Goal: Information Seeking & Learning: Check status

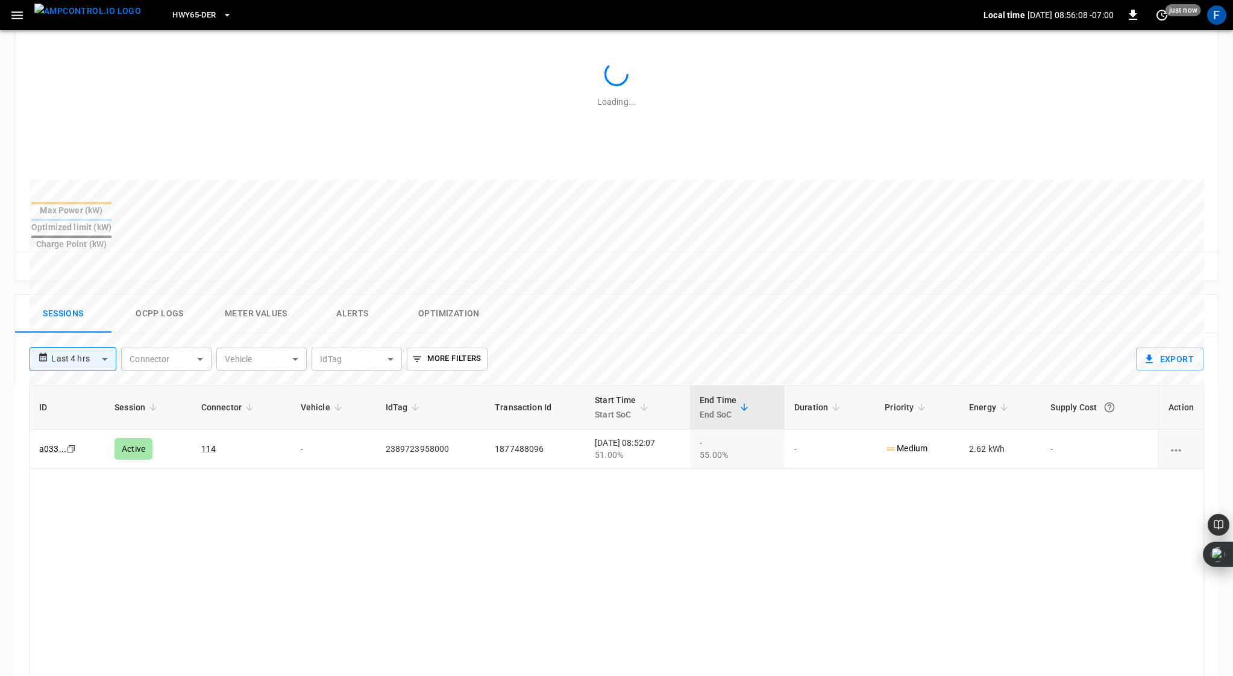
scroll to position [369, 0]
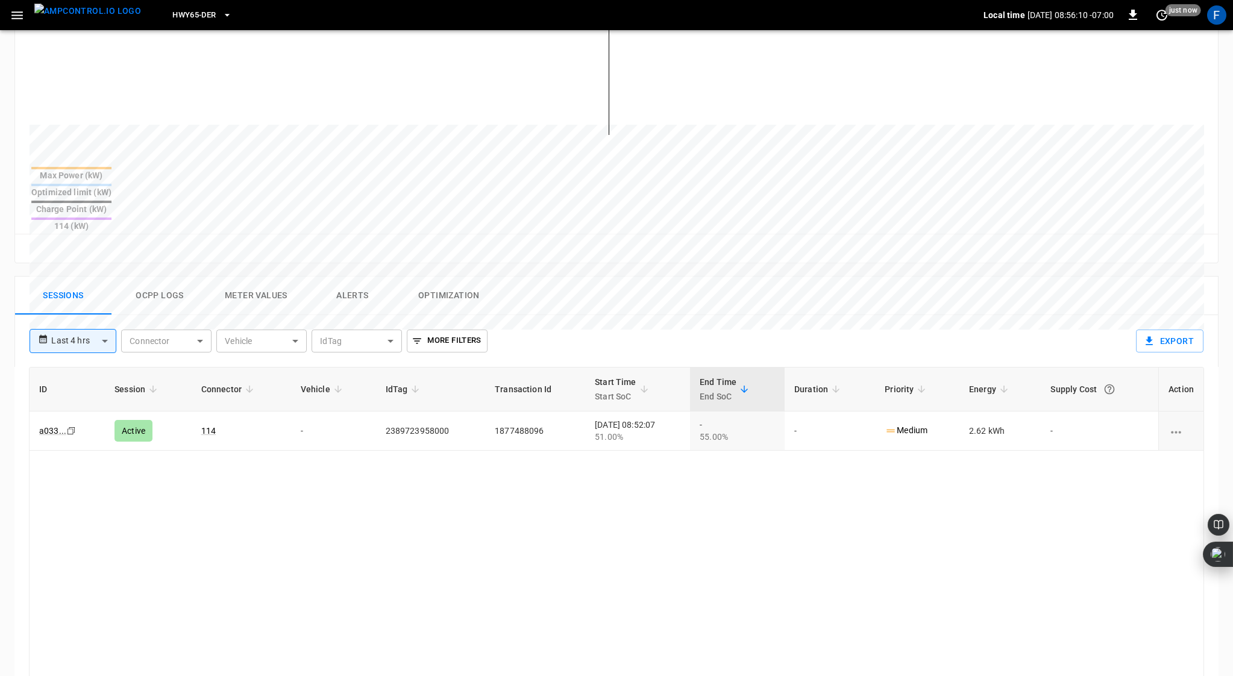
click at [158, 277] on button "Ocpp logs" at bounding box center [159, 296] width 96 height 39
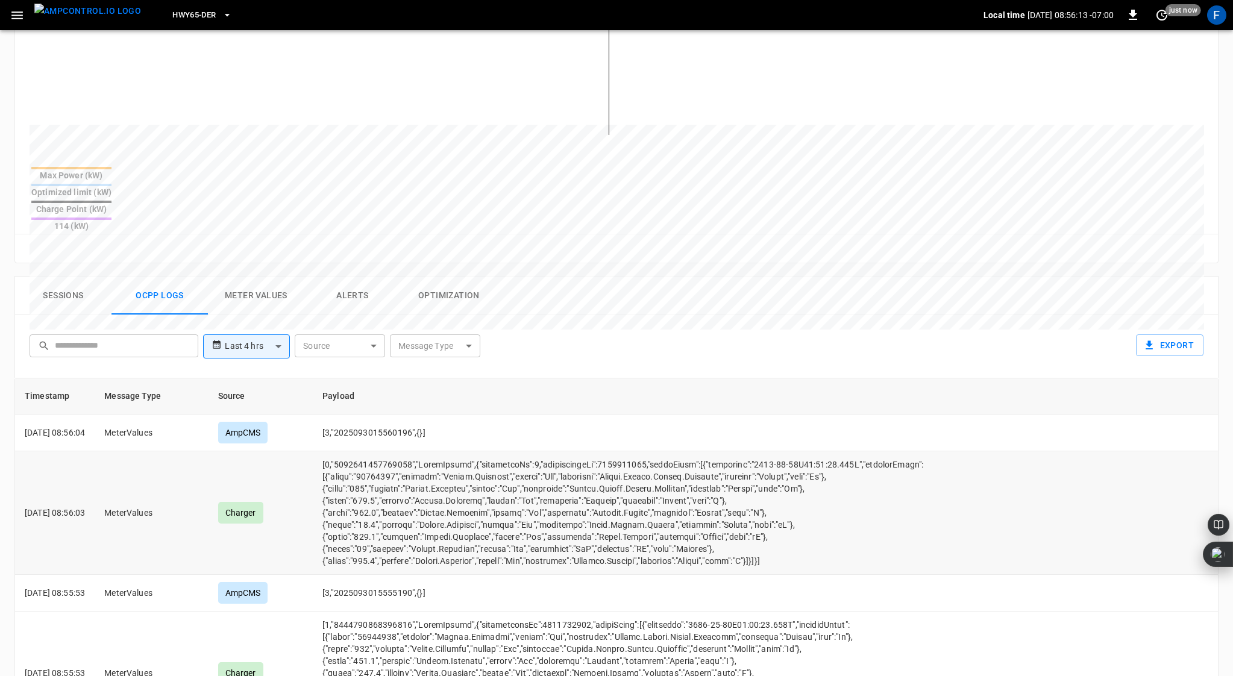
click at [383, 508] on td "opcc-messages-table" at bounding box center [632, 513] width 638 height 124
drag, startPoint x: 383, startPoint y: 497, endPoint x: 412, endPoint y: 497, distance: 29.5
click at [412, 497] on td "opcc-messages-table" at bounding box center [632, 513] width 638 height 124
drag, startPoint x: 386, startPoint y: 482, endPoint x: 404, endPoint y: 480, distance: 18.8
click at [404, 480] on td "opcc-messages-table" at bounding box center [632, 513] width 638 height 124
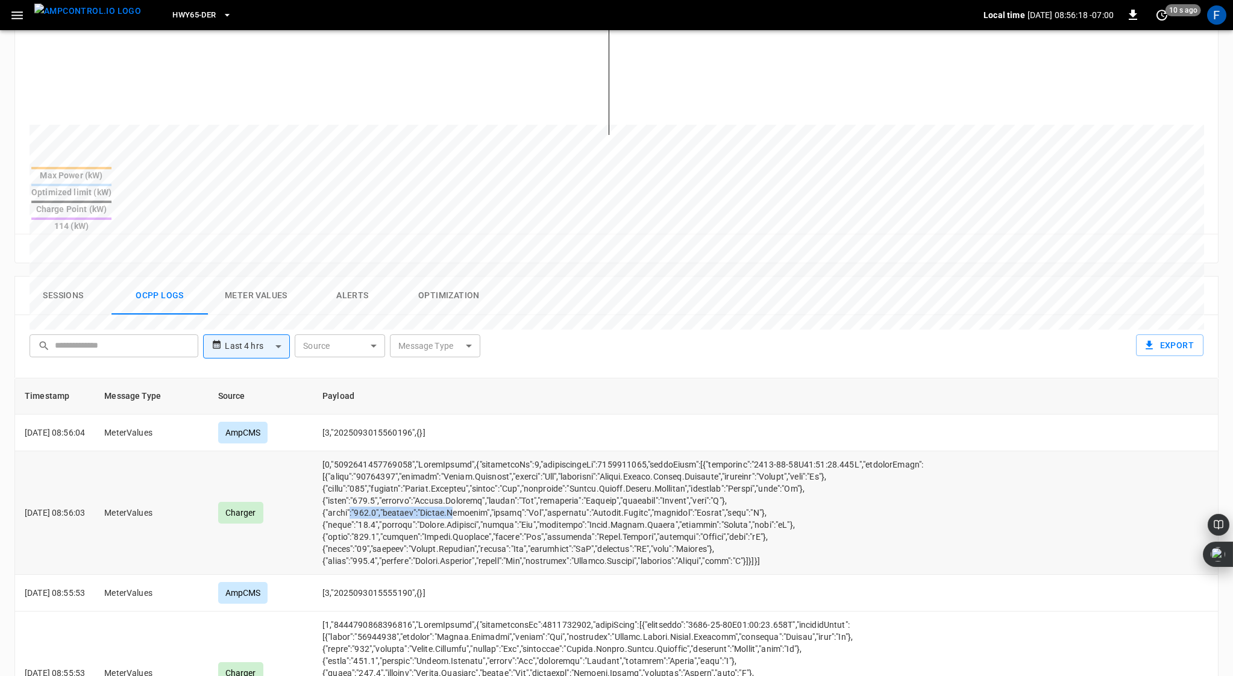
drag, startPoint x: 369, startPoint y: 471, endPoint x: 474, endPoint y: 469, distance: 104.3
click at [474, 469] on td "opcc-messages-table" at bounding box center [632, 513] width 638 height 124
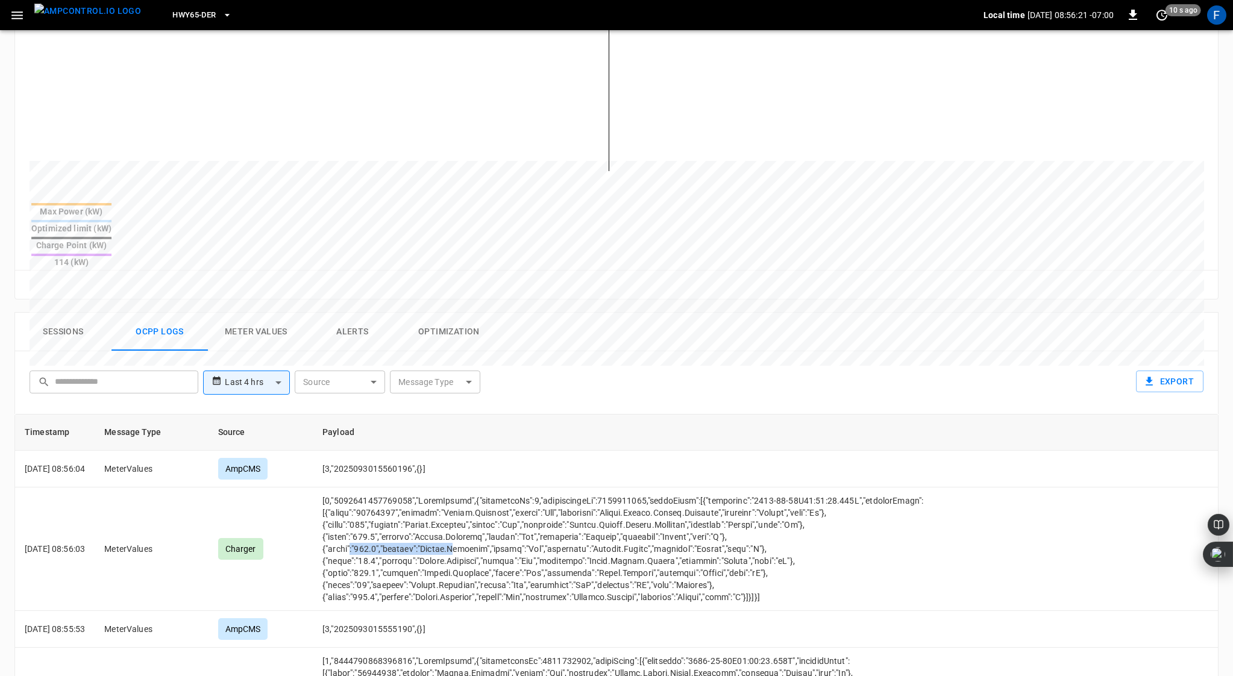
scroll to position [0, 0]
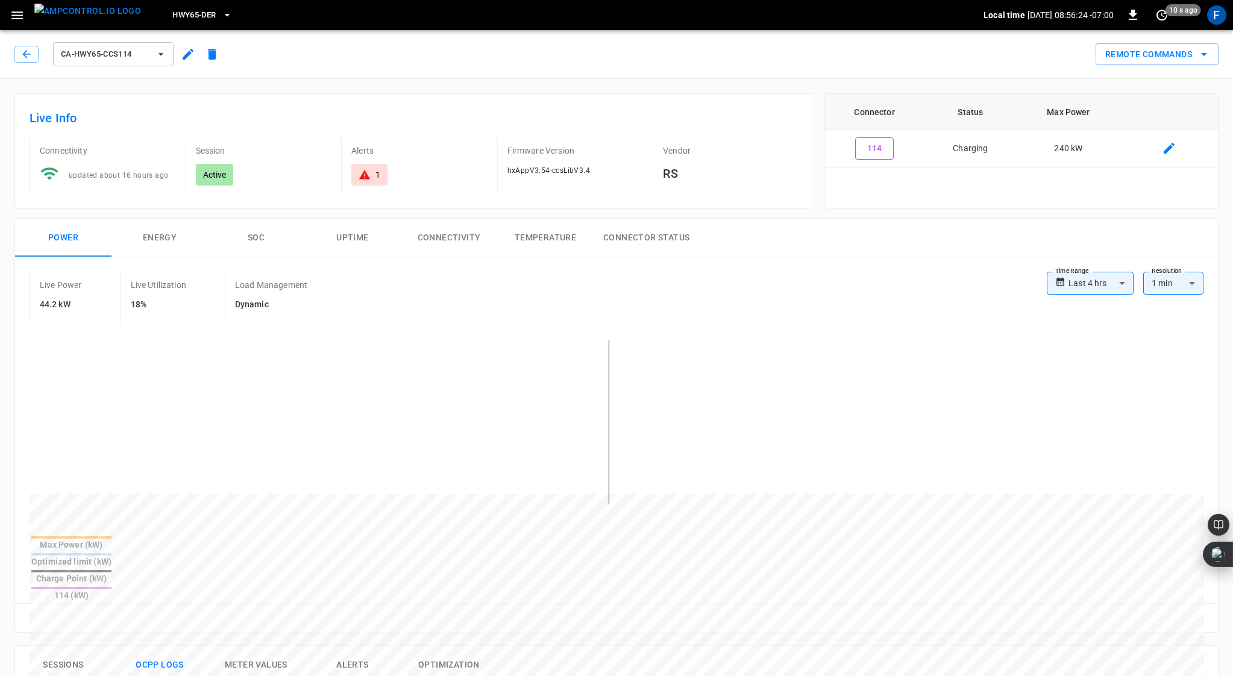
click at [356, 164] on div "1" at bounding box center [369, 175] width 36 height 22
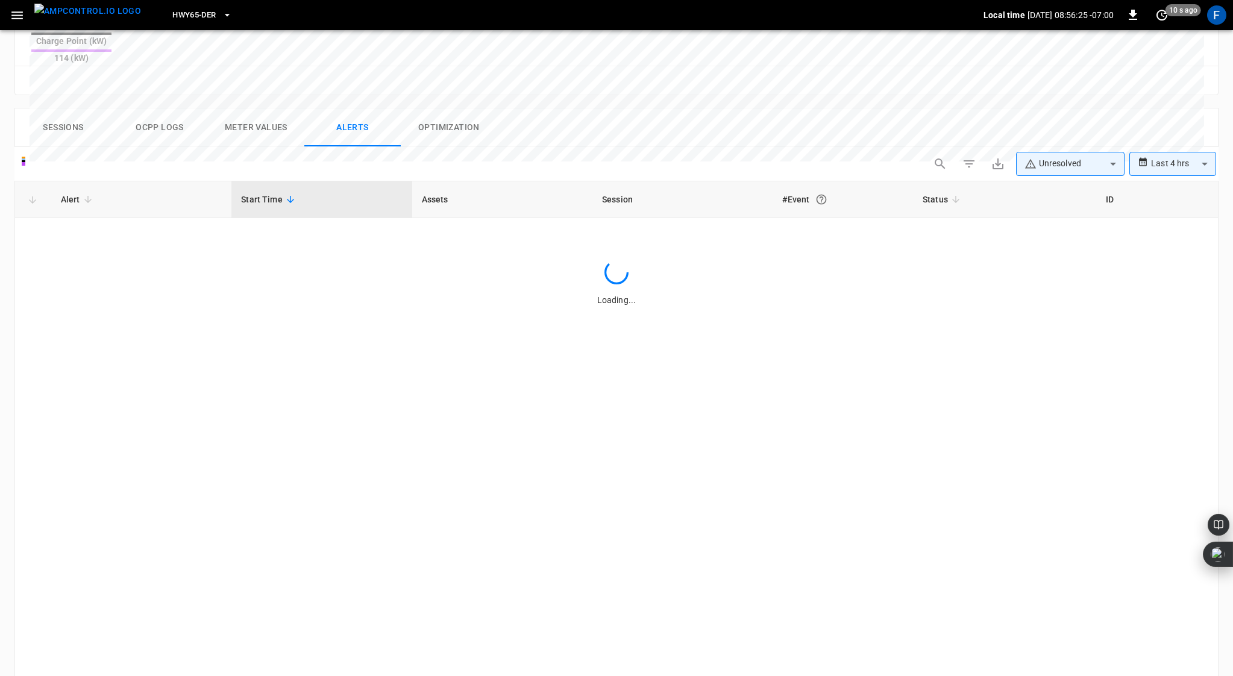
scroll to position [549, 0]
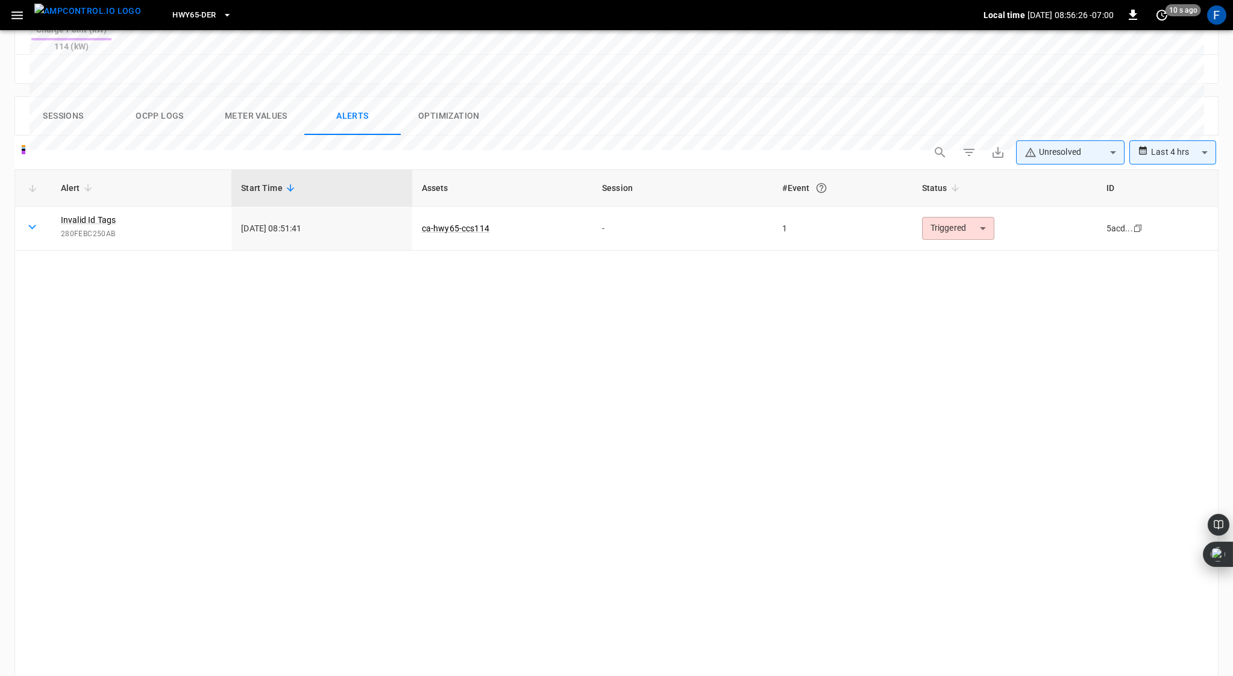
click at [433, 331] on div "Alert Start Time Assets Session #Event Status ID Invalid Id Tags 280FEBC250AB […" at bounding box center [616, 435] width 1204 height 532
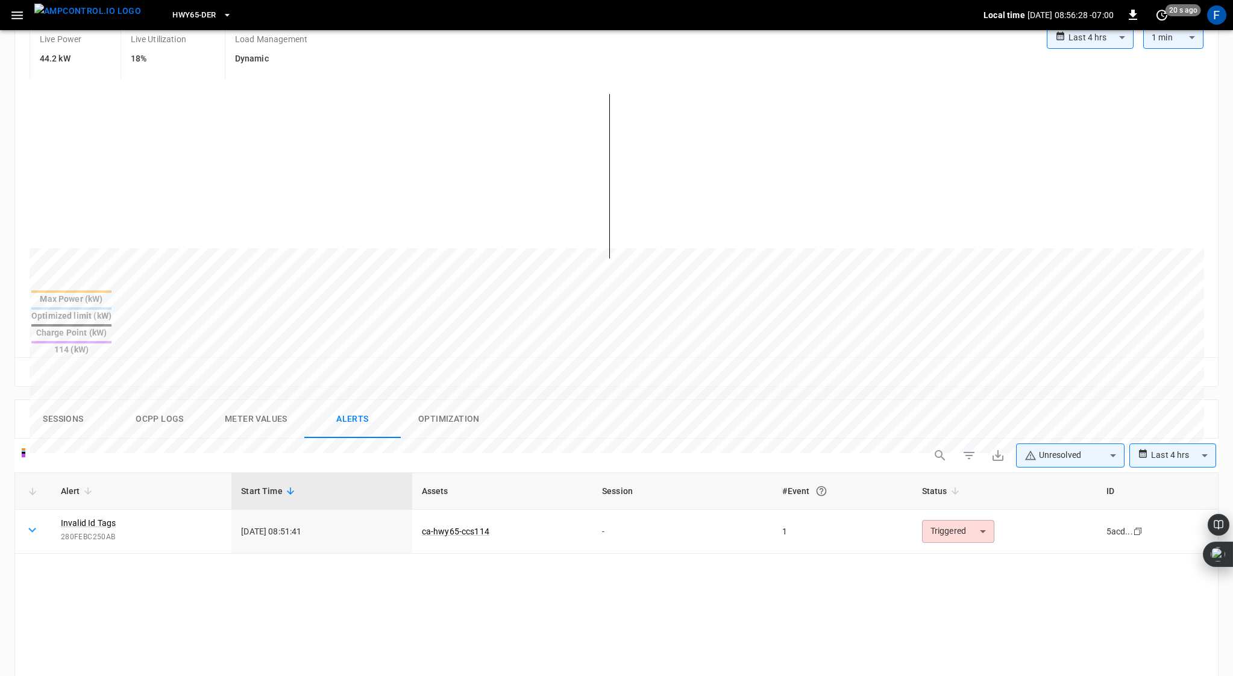
scroll to position [0, 0]
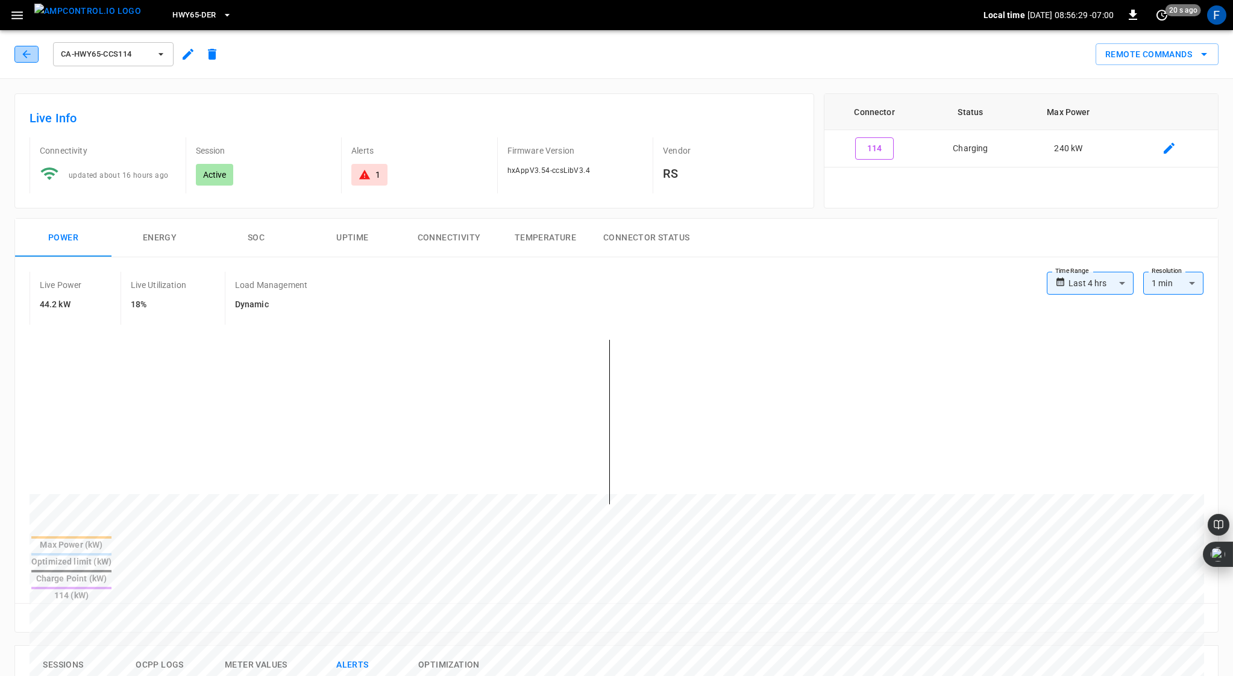
click at [26, 51] on icon "button" at bounding box center [26, 54] width 8 height 8
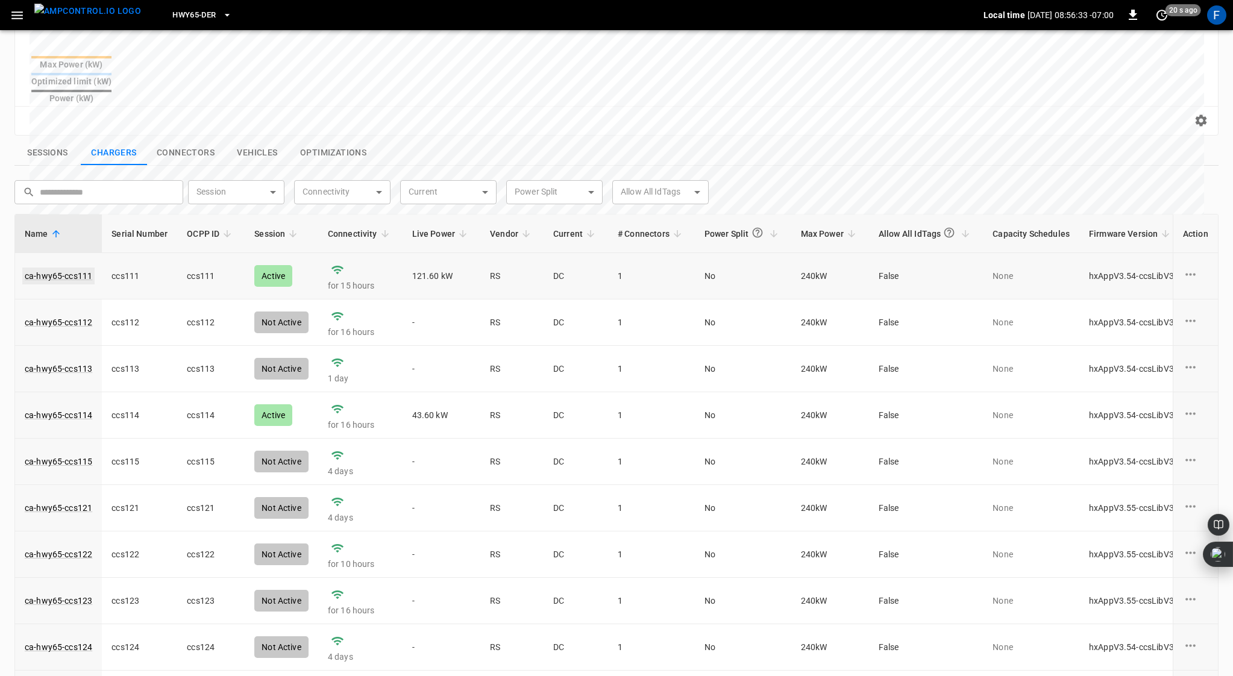
click at [45, 268] on link "ca-hwy65-ccs111" at bounding box center [58, 276] width 72 height 17
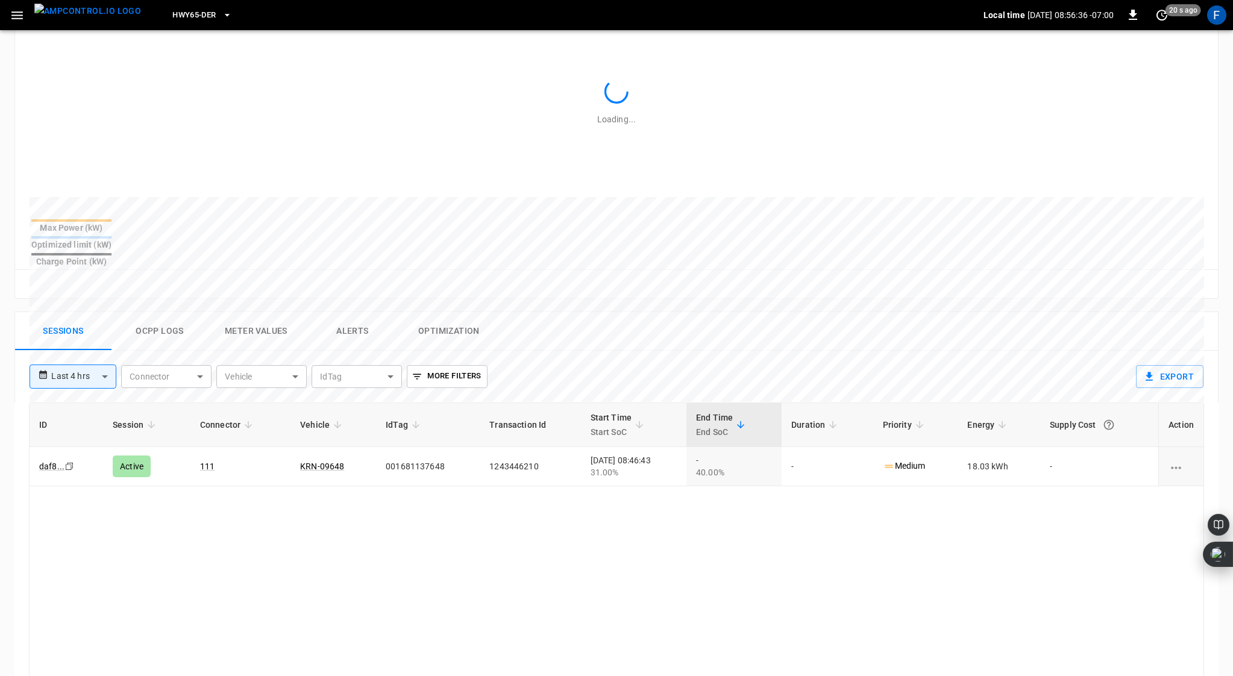
scroll to position [364, 0]
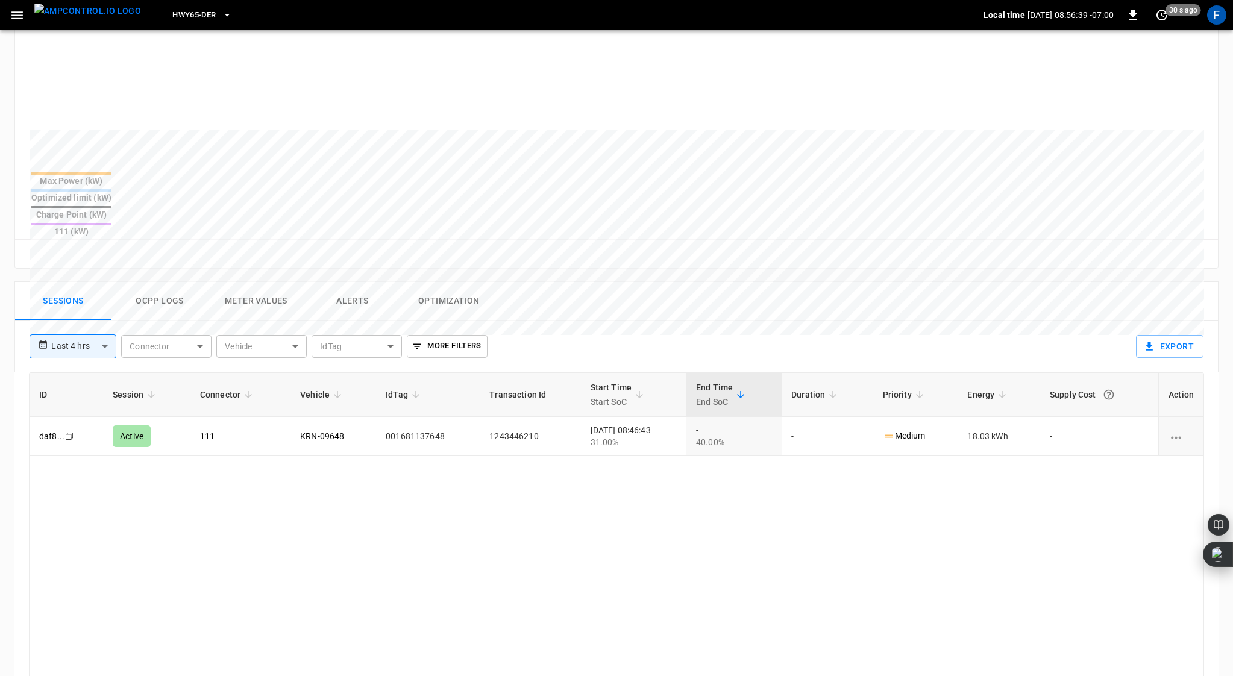
click at [168, 282] on button "Ocpp logs" at bounding box center [159, 301] width 96 height 39
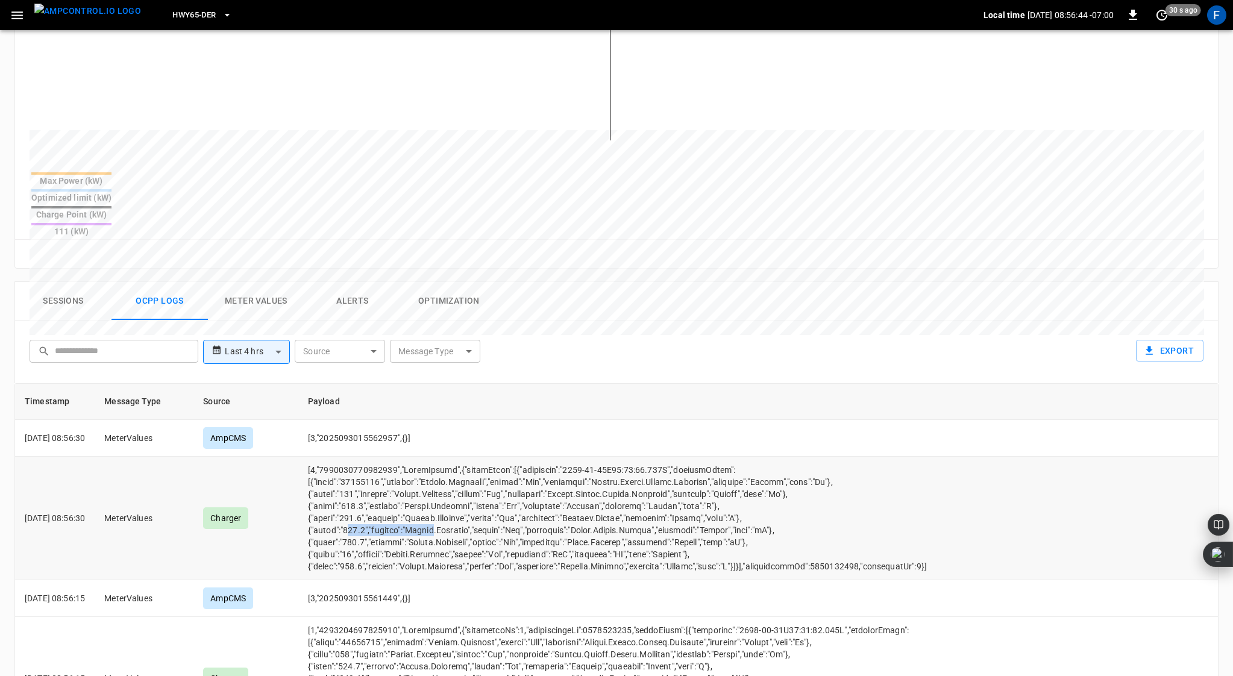
drag, startPoint x: 367, startPoint y: 489, endPoint x: 453, endPoint y: 489, distance: 86.2
click at [453, 489] on td "opcc-messages-table" at bounding box center [617, 519] width 638 height 124
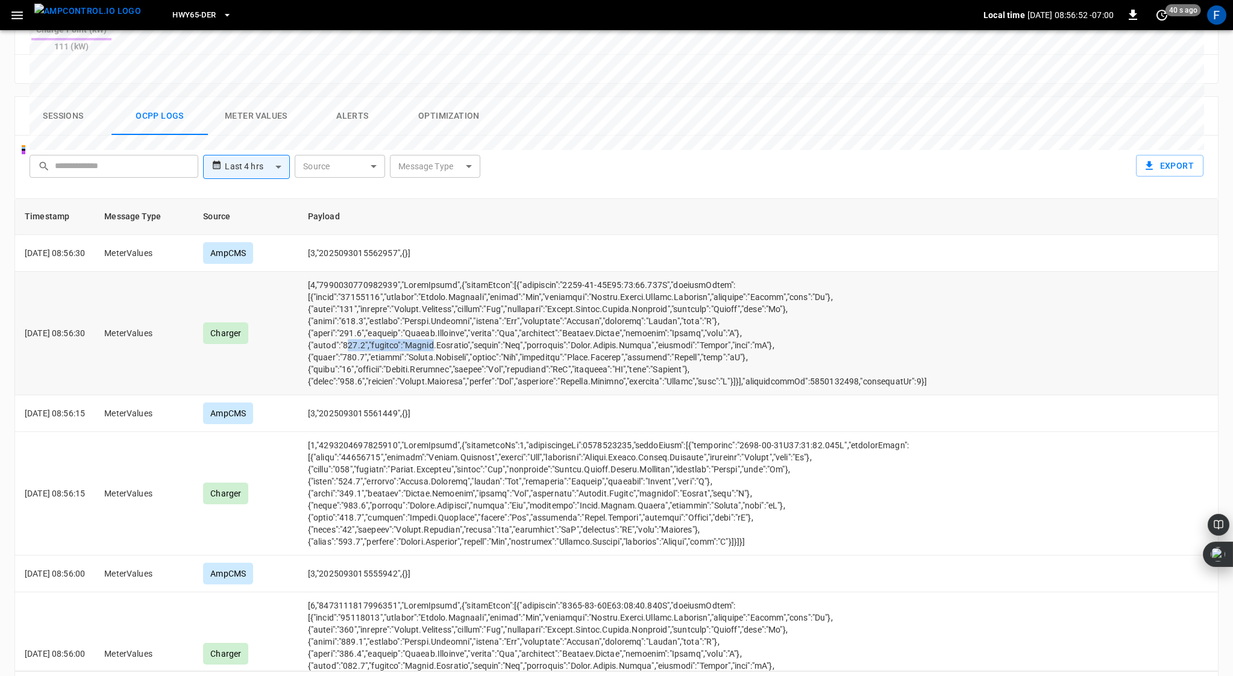
scroll to position [0, 0]
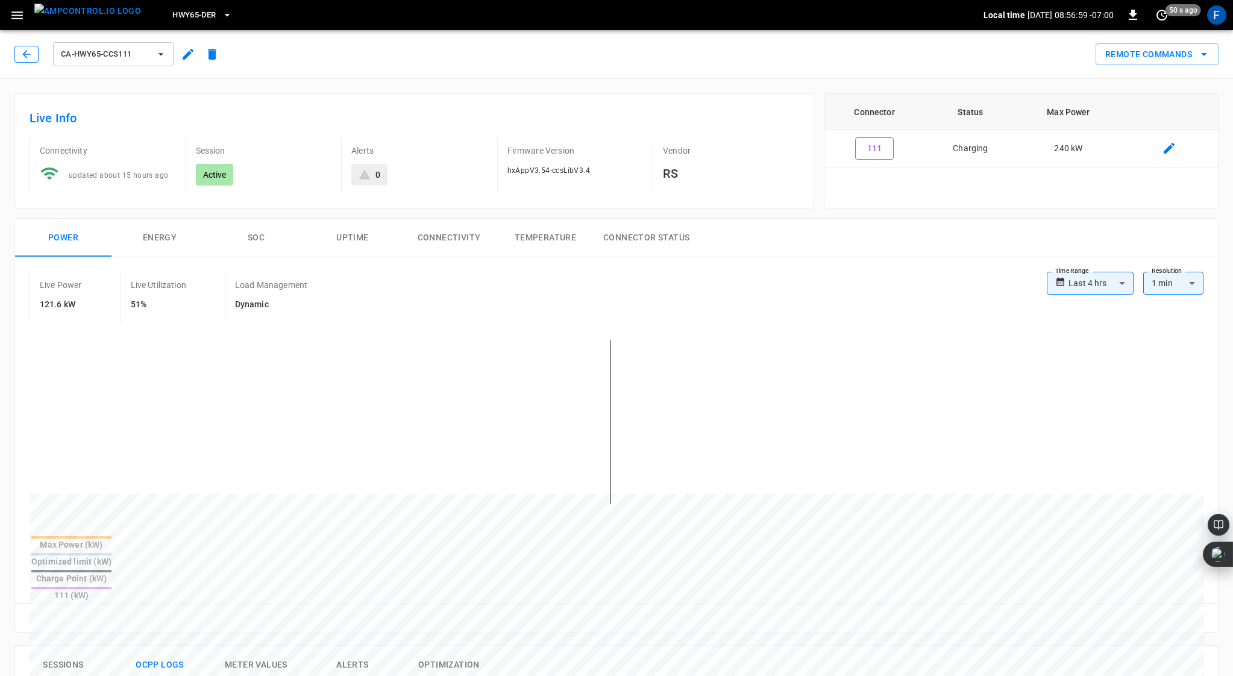
click at [17, 49] on button "button" at bounding box center [26, 54] width 24 height 17
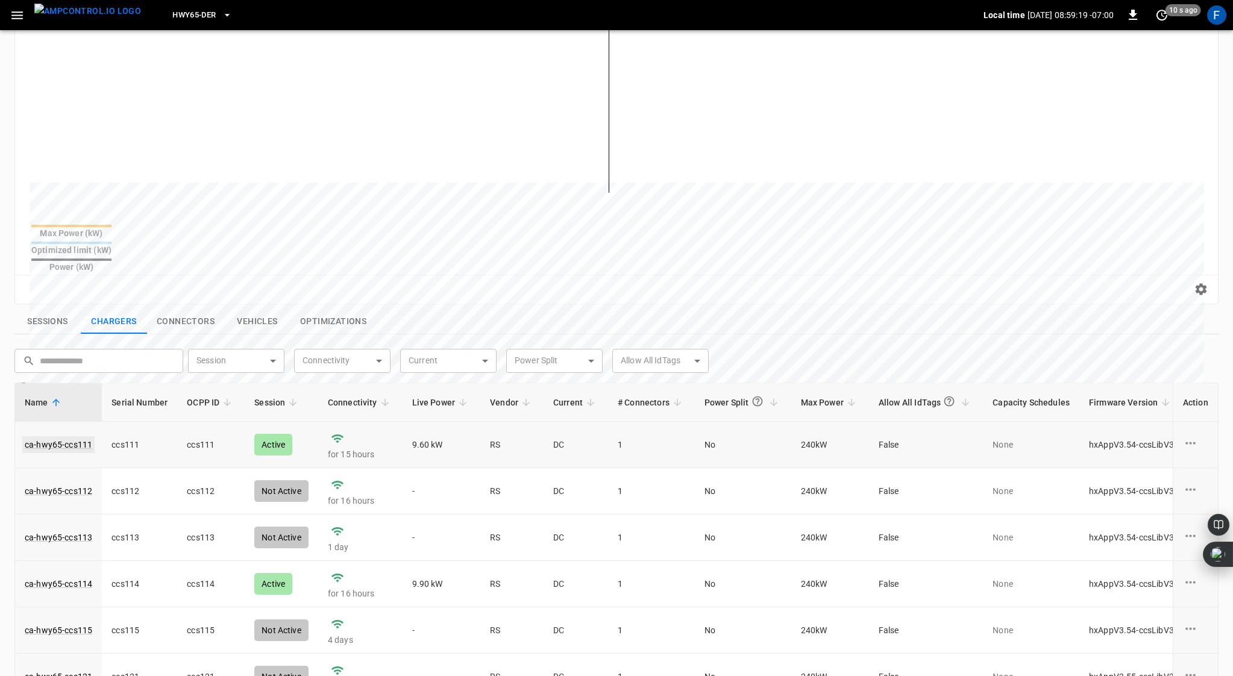
click at [72, 436] on link "ca-hwy65-ccs111" at bounding box center [58, 444] width 72 height 17
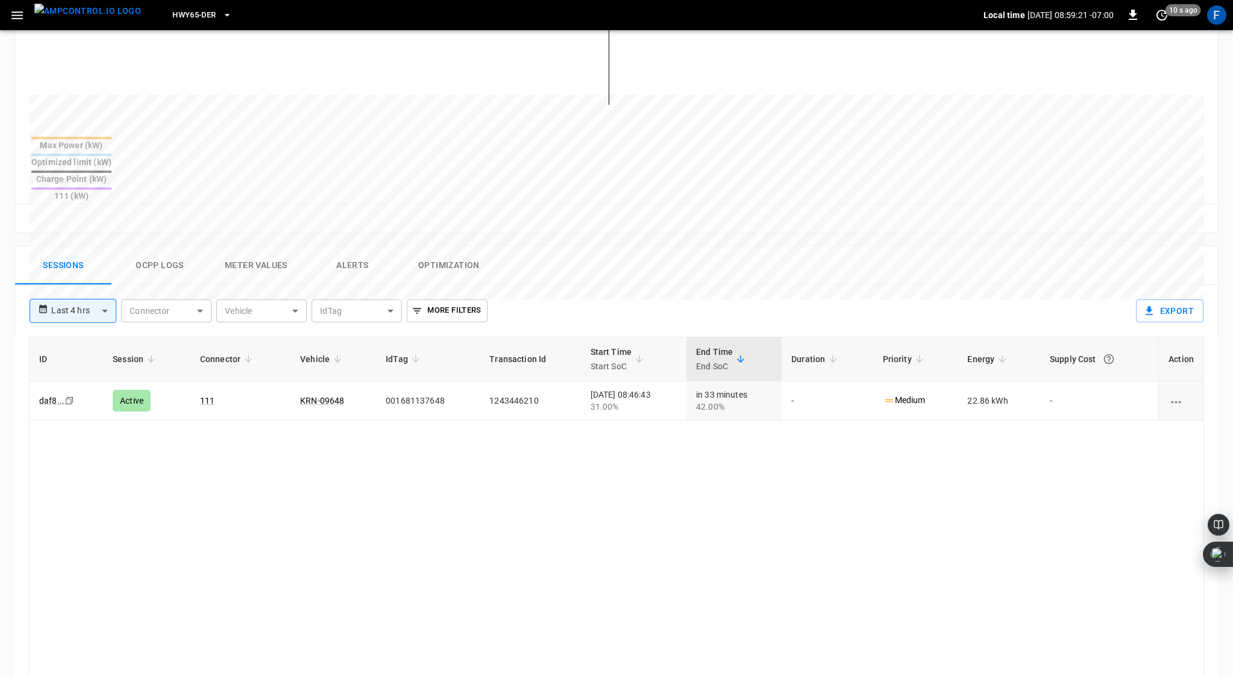
scroll to position [461, 0]
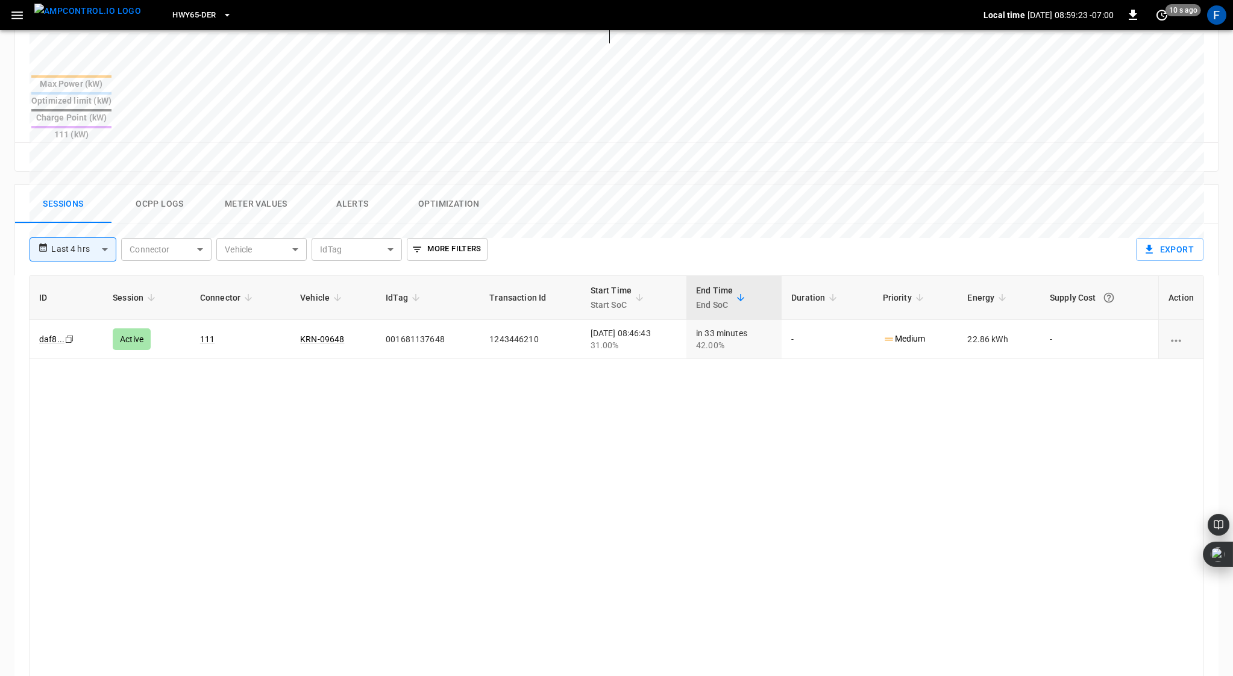
click at [152, 185] on button "Ocpp logs" at bounding box center [159, 204] width 96 height 39
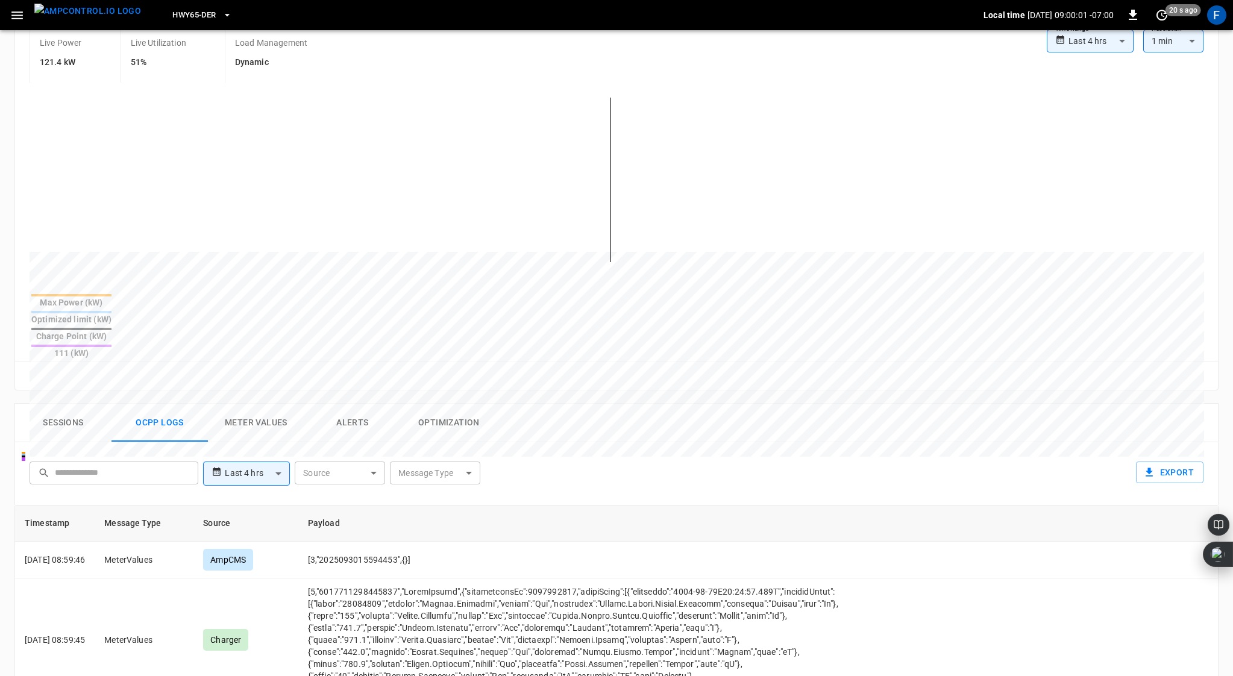
scroll to position [0, 0]
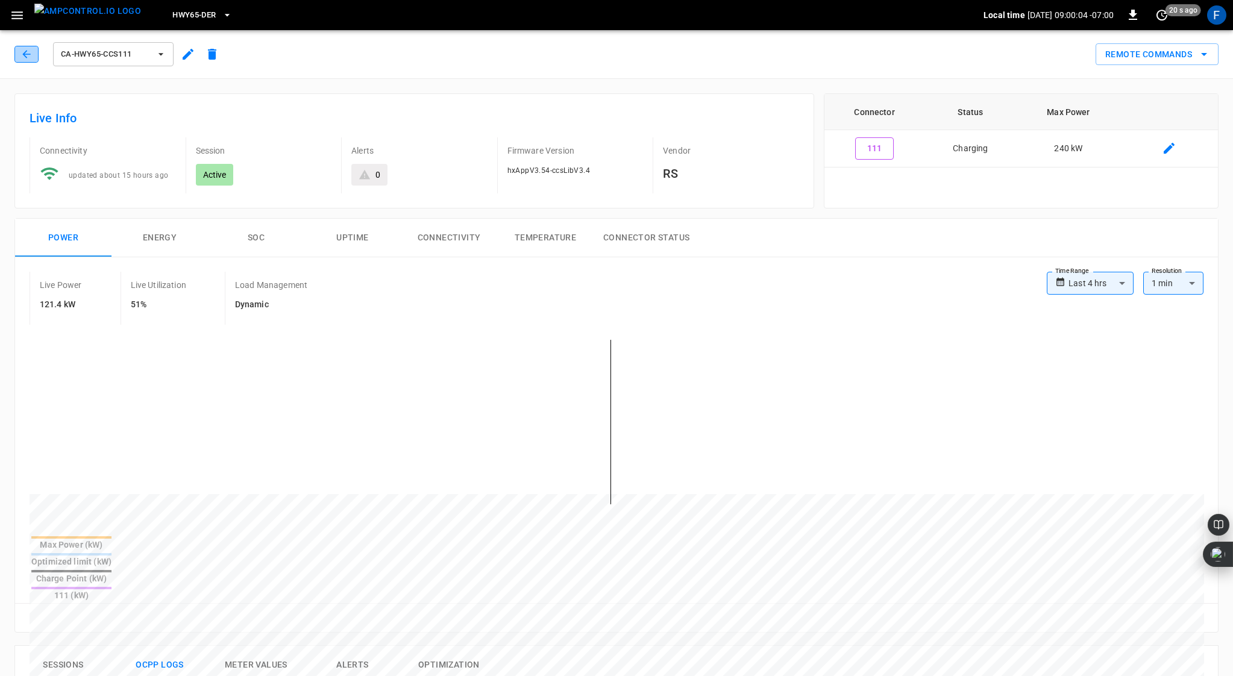
click at [25, 48] on icon "button" at bounding box center [26, 54] width 12 height 12
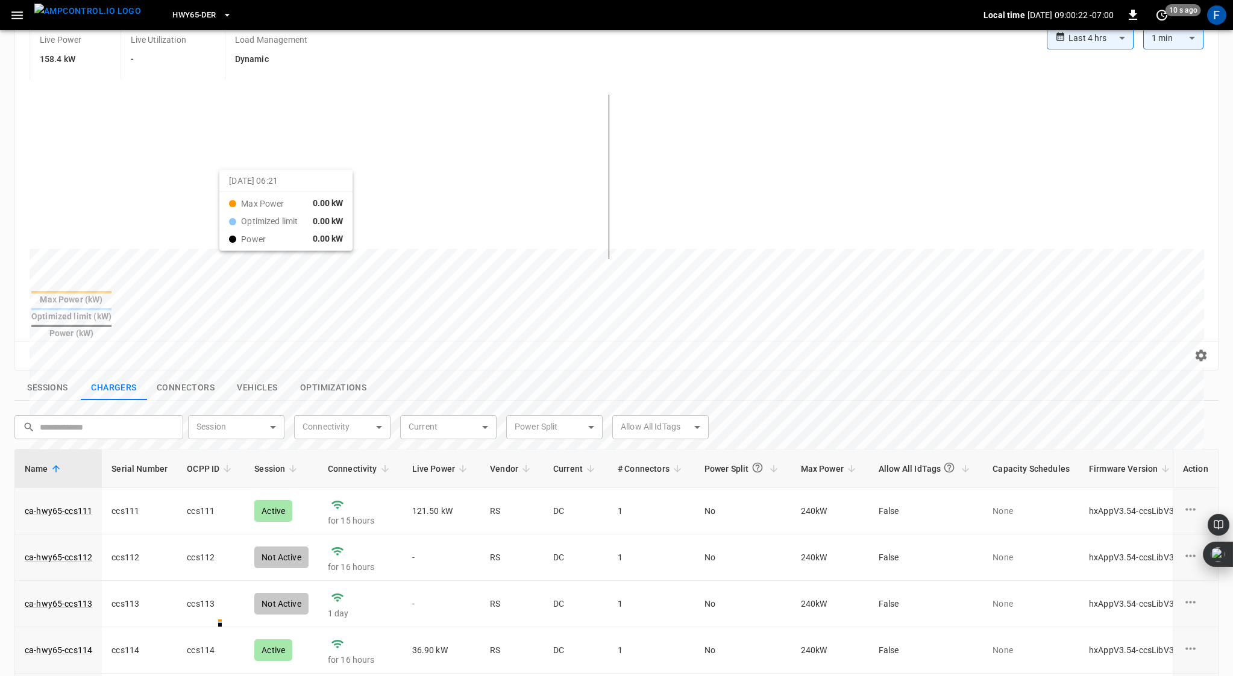
scroll to position [311, 0]
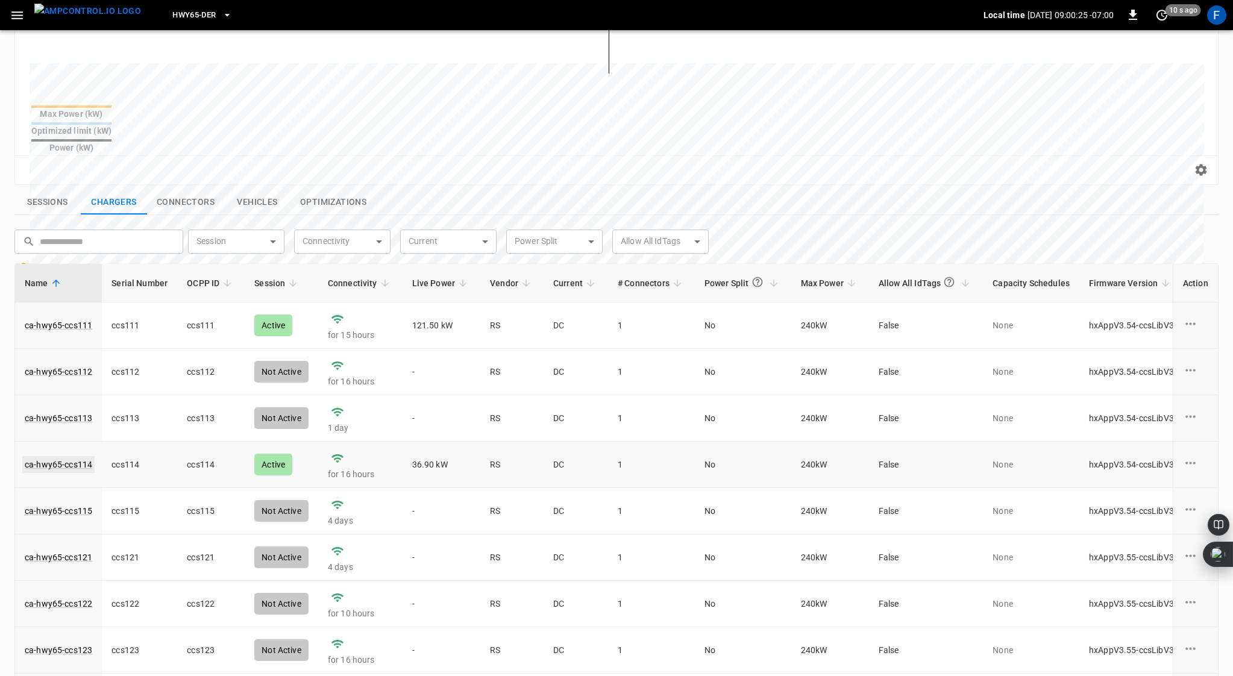
click at [54, 456] on link "ca-hwy65-ccs114" at bounding box center [58, 464] width 72 height 17
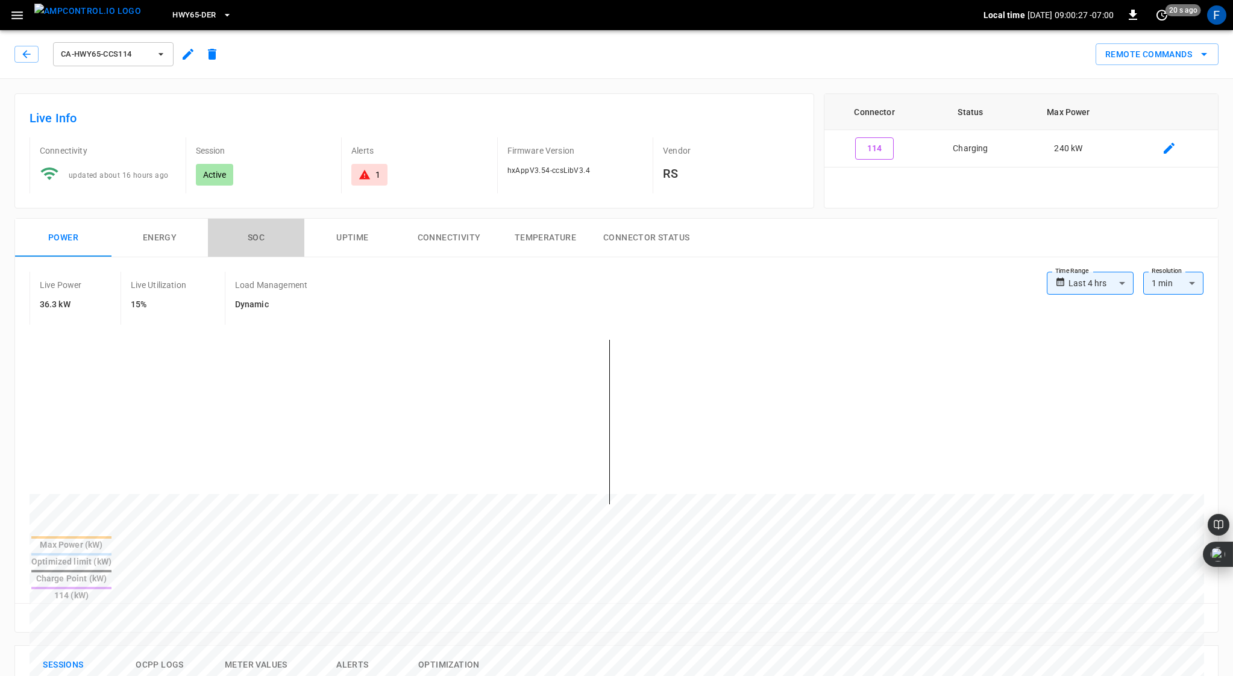
click at [258, 235] on button "SOC" at bounding box center [256, 238] width 96 height 39
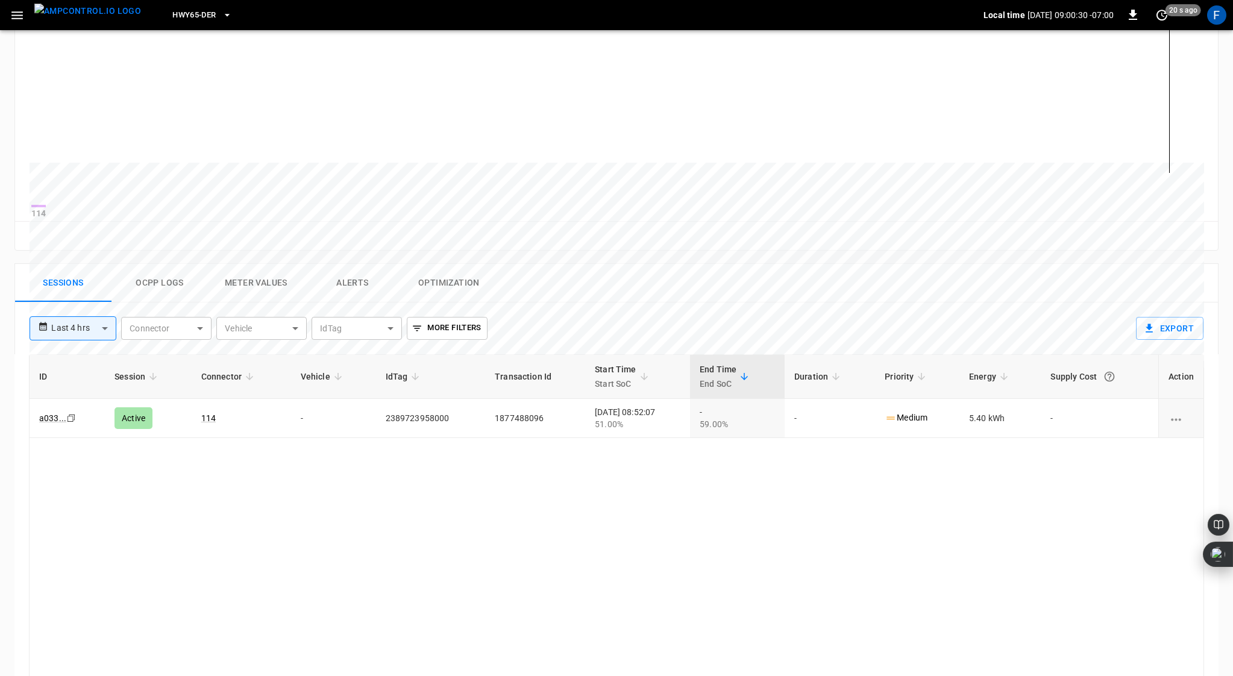
scroll to position [341, 0]
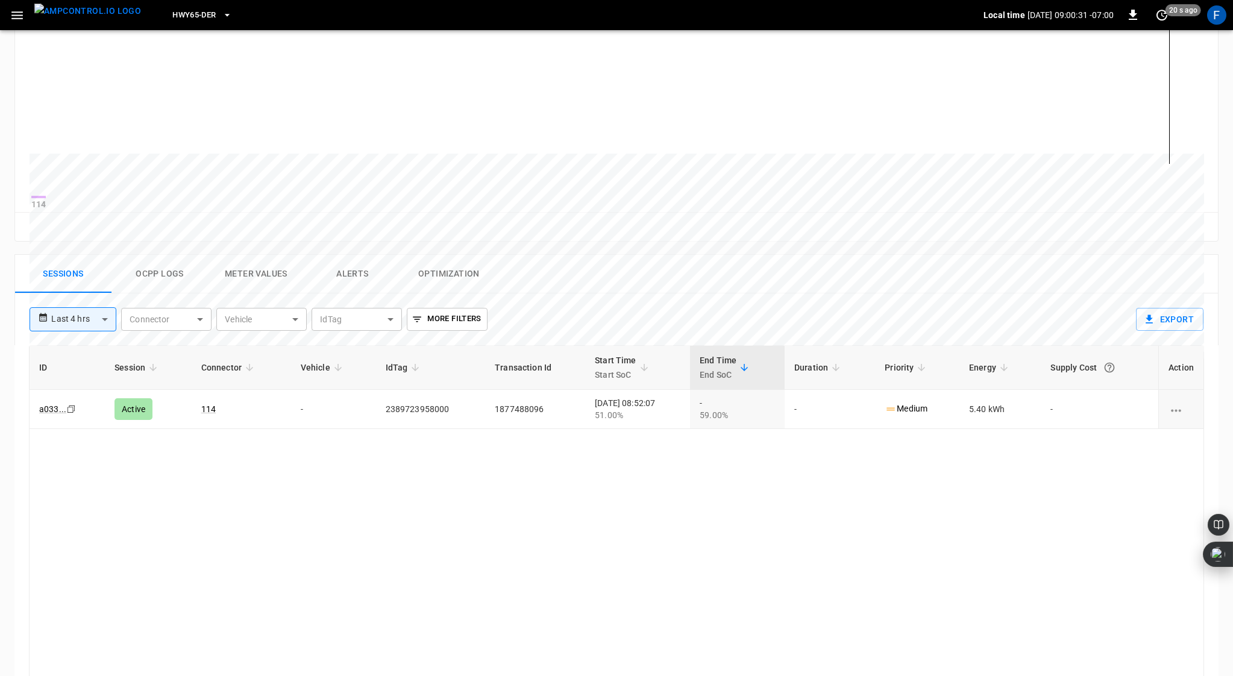
click at [160, 279] on button "Ocpp logs" at bounding box center [159, 274] width 96 height 39
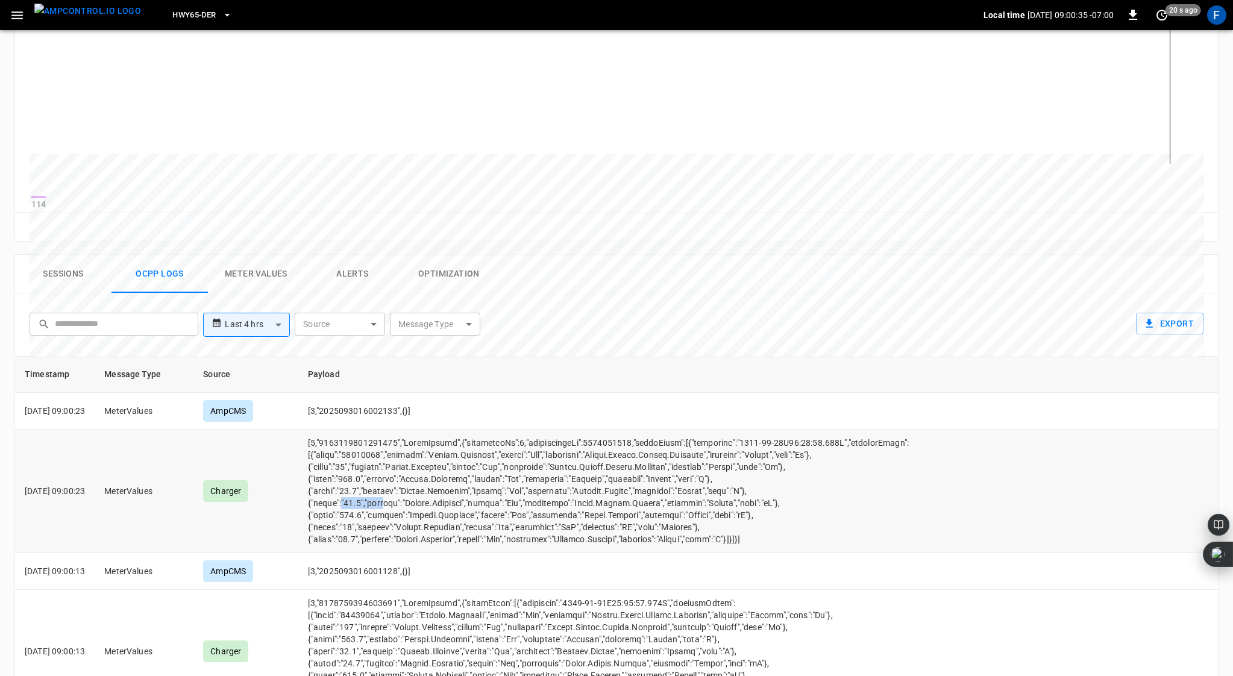
drag, startPoint x: 357, startPoint y: 512, endPoint x: 423, endPoint y: 511, distance: 66.3
click at [408, 511] on td "opcc-messages-table" at bounding box center [617, 492] width 638 height 124
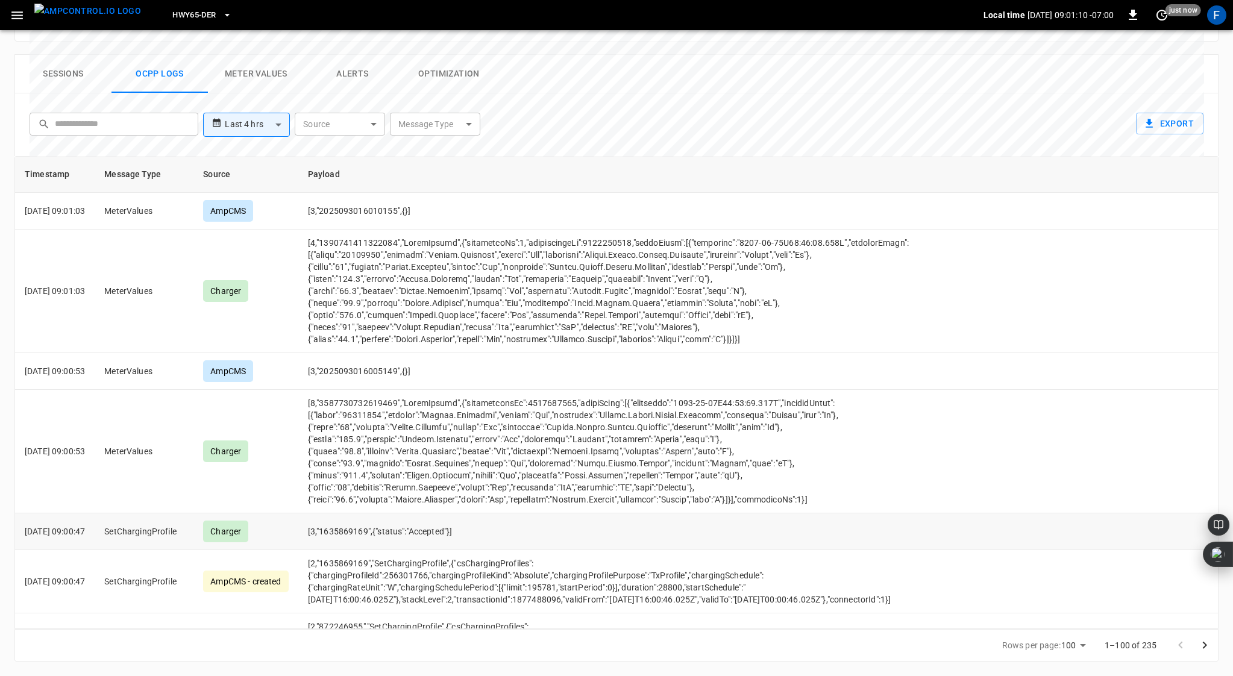
scroll to position [0, 0]
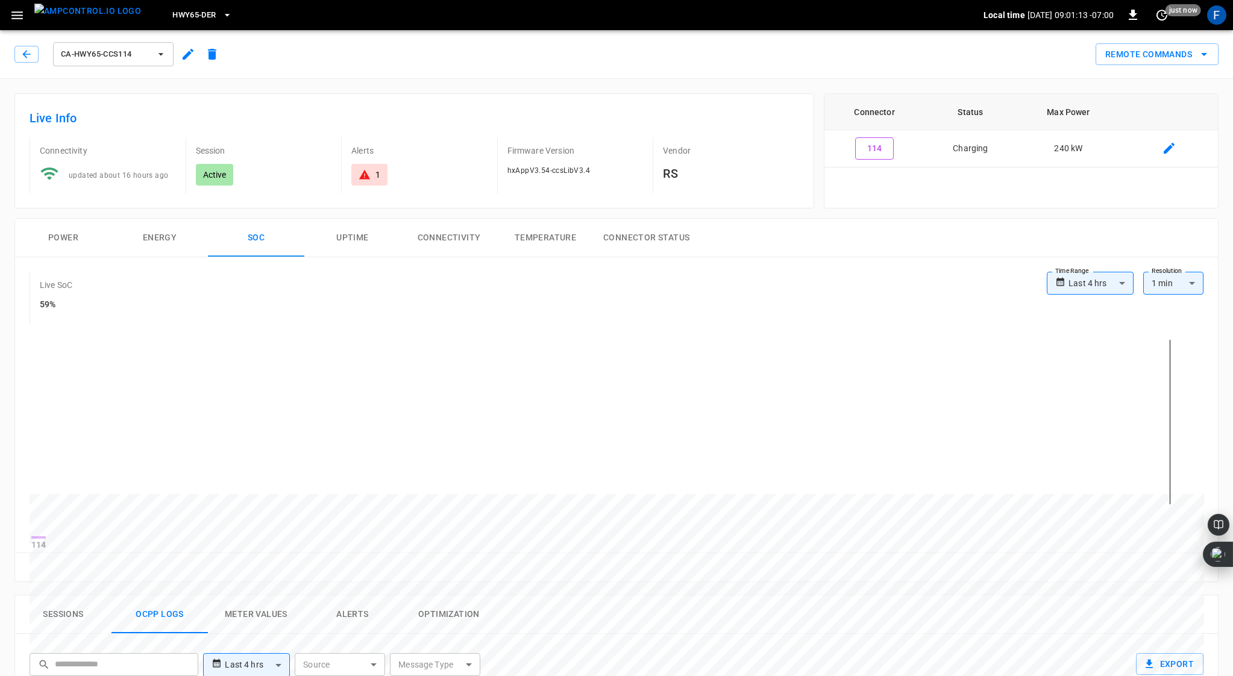
click at [66, 235] on button "Power" at bounding box center [63, 238] width 96 height 39
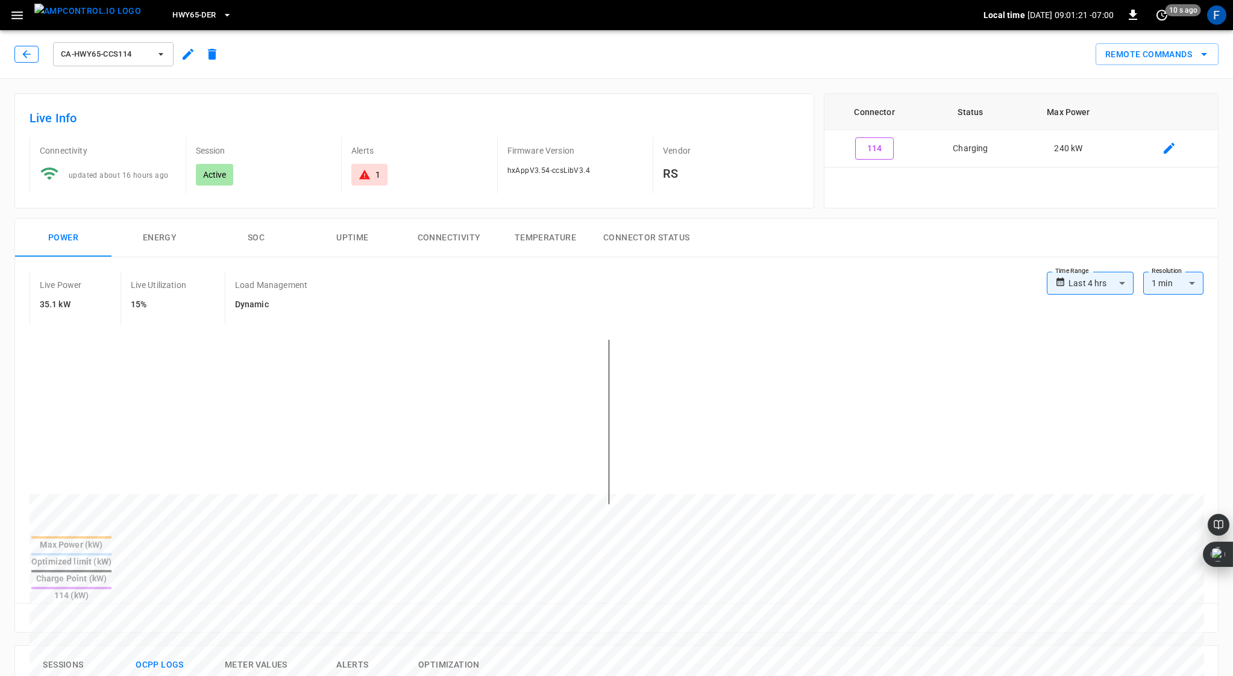
click at [26, 52] on icon "button" at bounding box center [26, 54] width 12 height 12
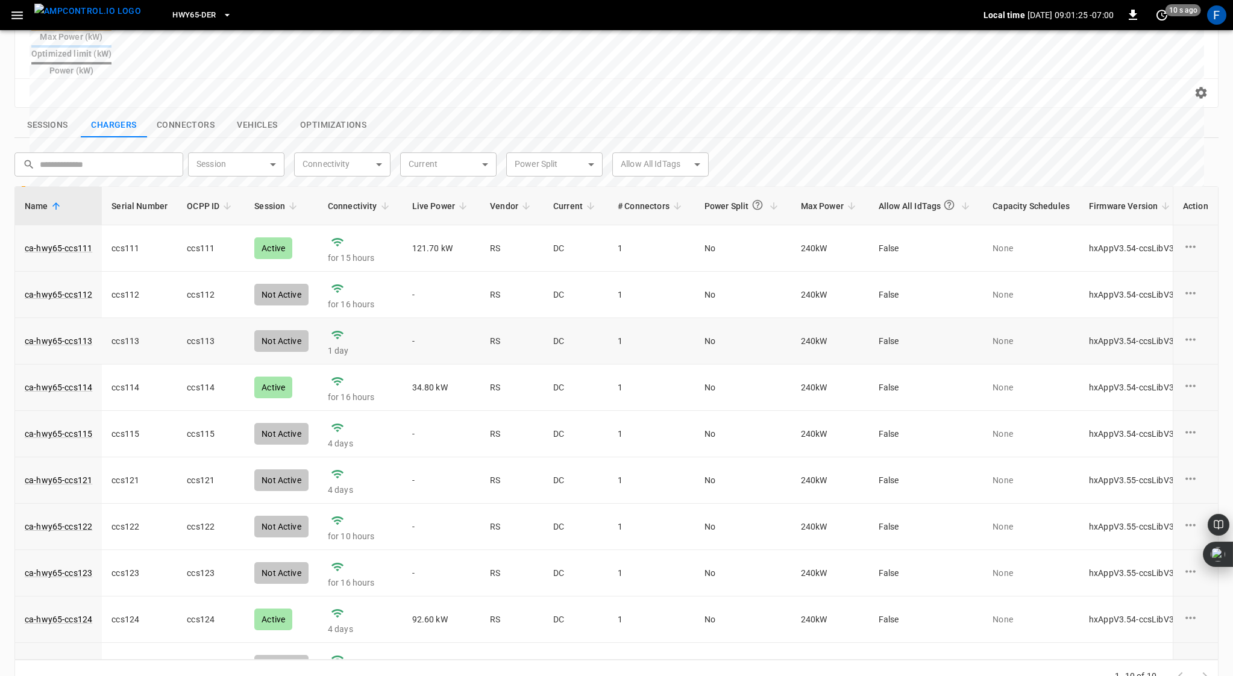
scroll to position [29, 0]
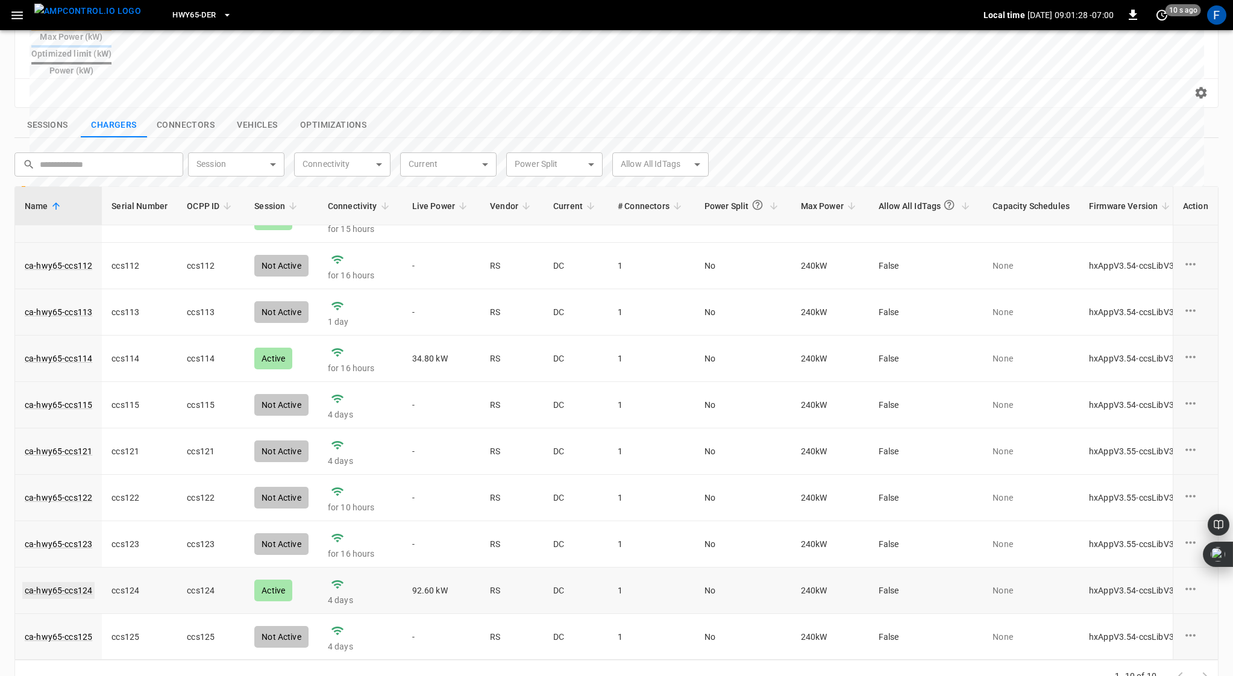
click at [54, 582] on link "ca-hwy65-ccs124" at bounding box center [58, 590] width 72 height 17
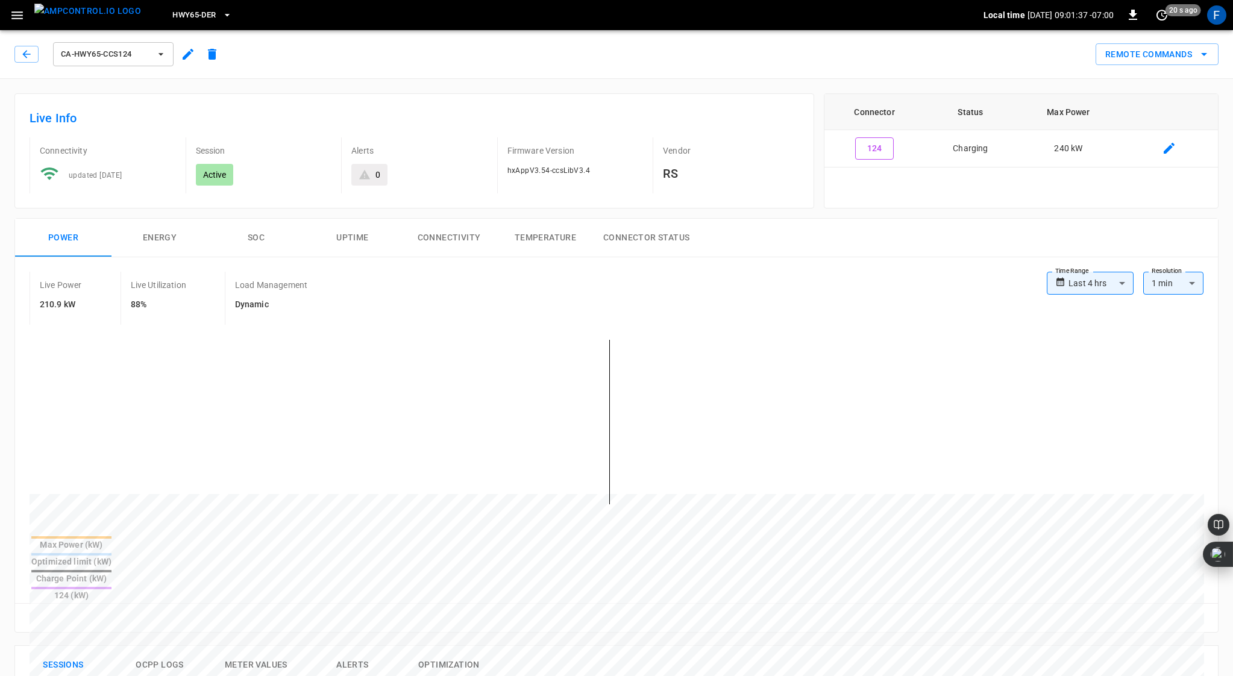
click at [262, 239] on button "SOC" at bounding box center [256, 238] width 96 height 39
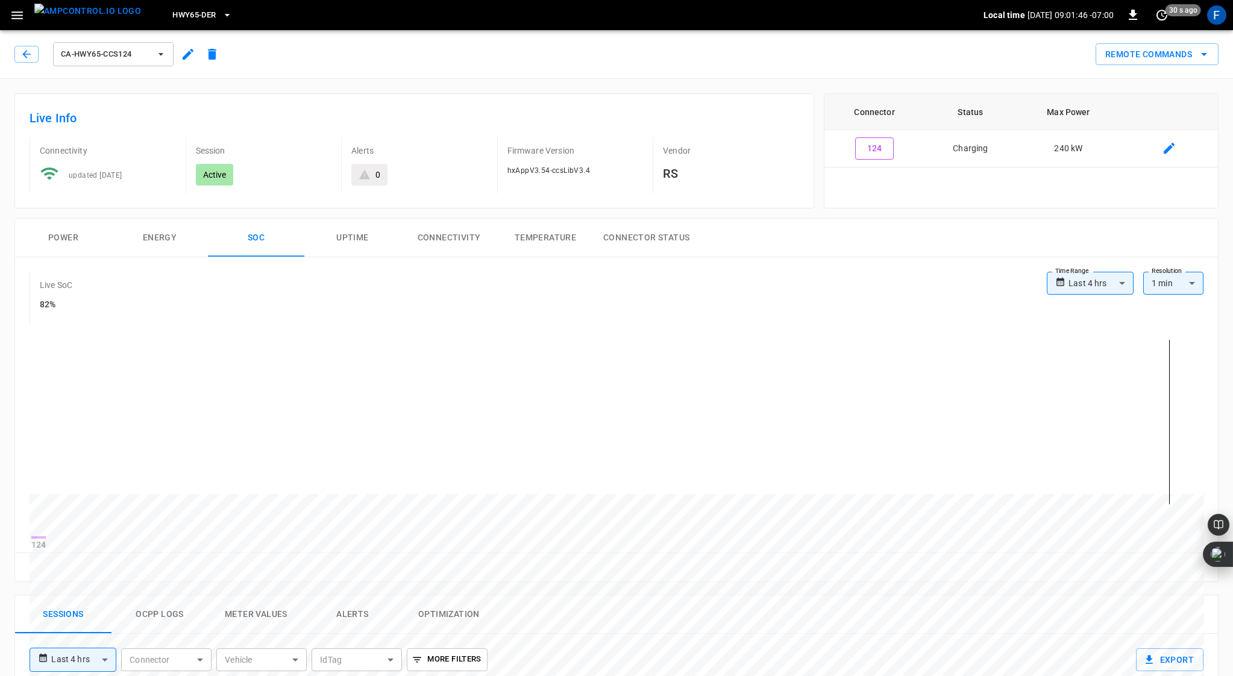
click at [74, 239] on button "Power" at bounding box center [63, 238] width 96 height 39
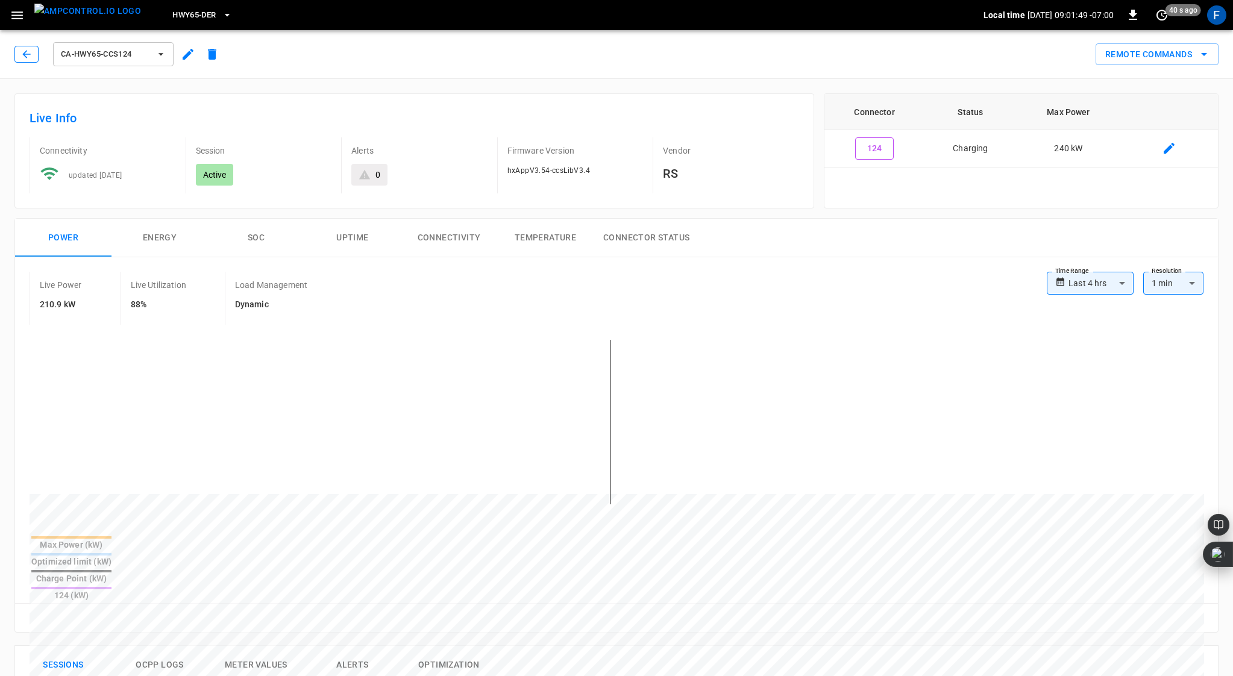
click at [26, 58] on icon "button" at bounding box center [26, 54] width 8 height 8
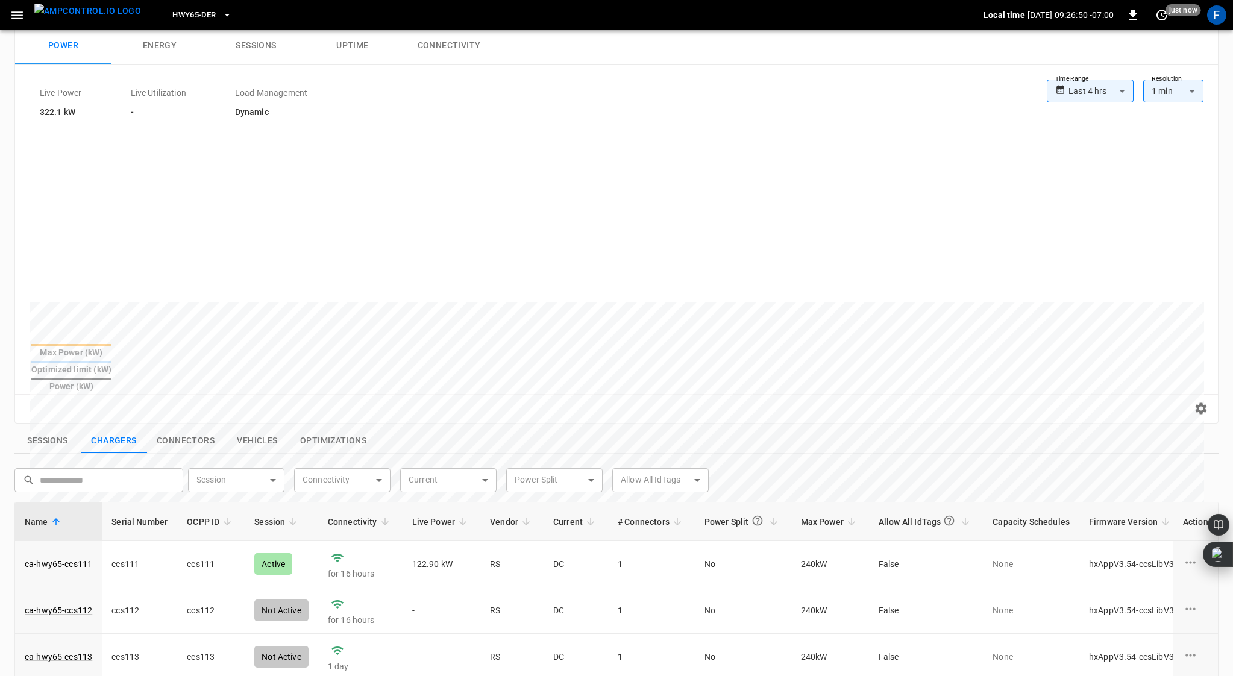
scroll to position [42, 0]
